Goal: Use online tool/utility: Utilize a website feature to perform a specific function

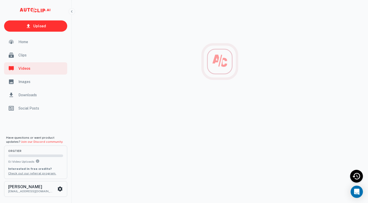
click at [29, 43] on span "Home" at bounding box center [41, 42] width 46 height 6
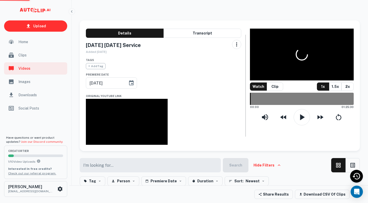
type input "[DATE]"
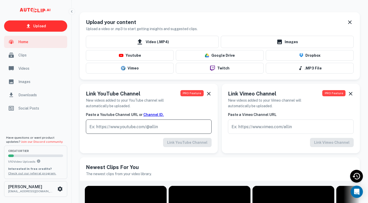
click at [133, 127] on input "text" at bounding box center [149, 127] width 126 height 14
paste input "[URL][DOMAIN_NAME]"
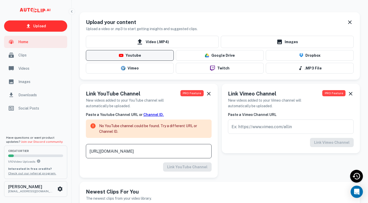
type input "[URL][DOMAIN_NAME]"
click at [146, 56] on button "Youtube" at bounding box center [130, 55] width 88 height 11
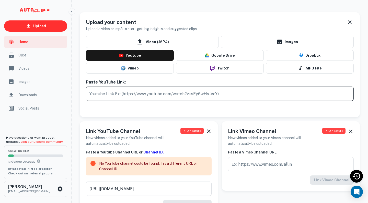
click at [140, 95] on input "text" at bounding box center [220, 94] width 268 height 14
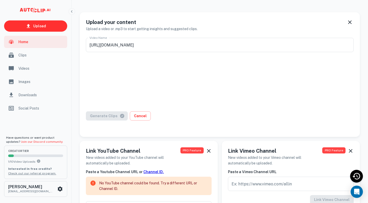
type input "[DATE] [DATE] Service"
click at [110, 116] on button "Generate Clips" at bounding box center [107, 115] width 42 height 9
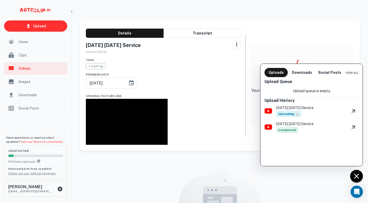
click at [44, 42] on div at bounding box center [184, 101] width 368 height 203
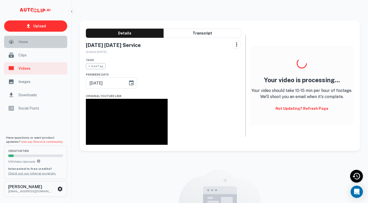
click at [26, 41] on span "Home" at bounding box center [41, 42] width 46 height 6
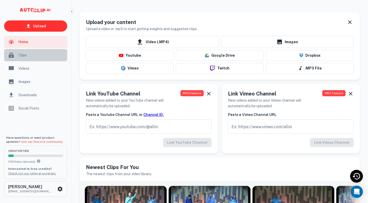
click at [25, 56] on span "Clips" at bounding box center [41, 55] width 46 height 6
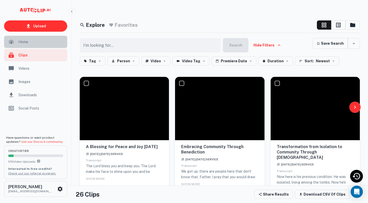
click at [27, 43] on span "Home" at bounding box center [41, 42] width 46 height 6
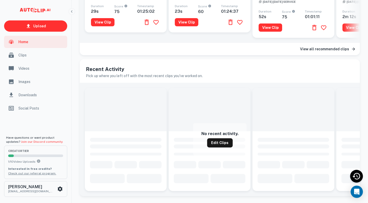
scroll to position [251, 0]
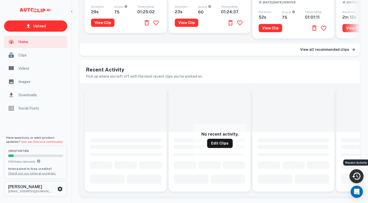
click at [355, 175] on icon "Recent Activity" at bounding box center [355, 175] width 9 height 9
